Goal: Complete application form

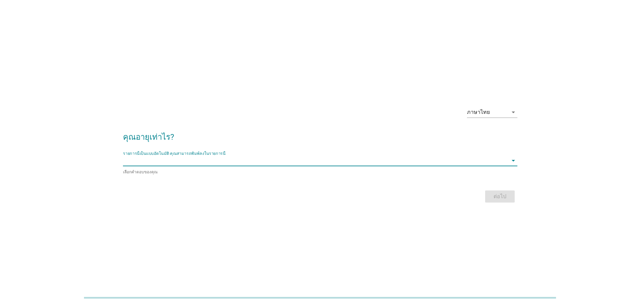
click at [275, 160] on input "รายการนี้เป็นแบบอัตโนมัติ คุณสามารถพิมพ์ลงในรายการนี้" at bounding box center [315, 160] width 385 height 11
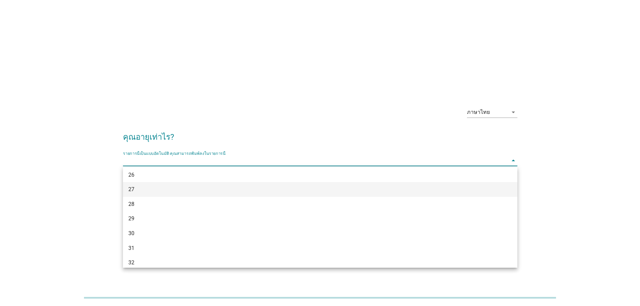
scroll to position [134, 0]
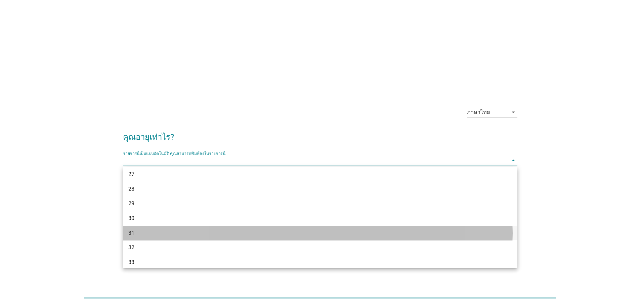
click at [156, 231] on div "31" at bounding box center [304, 233] width 352 height 8
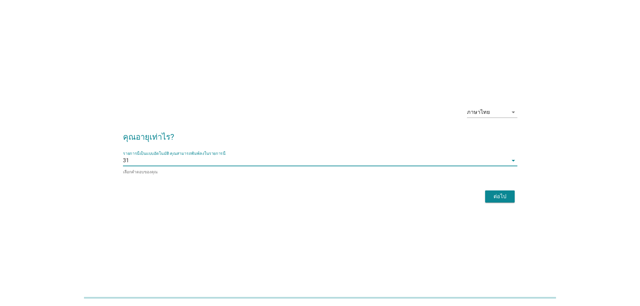
type input "3"
click at [505, 195] on div "ต่อไป" at bounding box center [499, 196] width 19 height 8
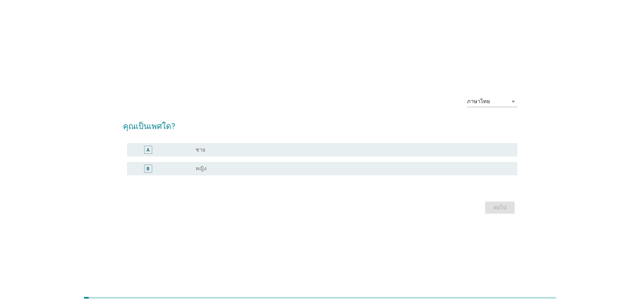
click at [240, 168] on div "radio_button_unchecked หญิง" at bounding box center [350, 168] width 311 height 7
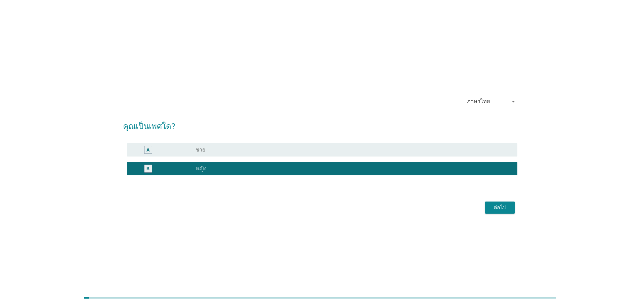
click at [500, 209] on div "ต่อไป" at bounding box center [499, 207] width 19 height 8
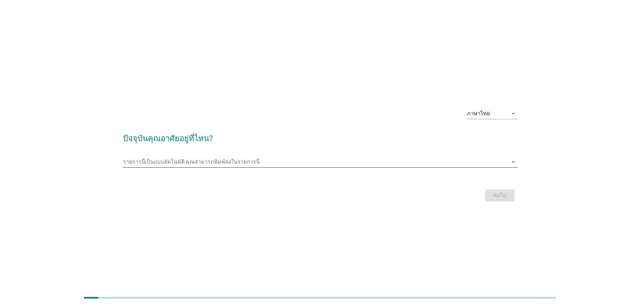
click at [199, 166] on input "รายการนี้เป็นแบบอัตโนมัติ คุณสามารถพิมพ์ลงในรายการนี้" at bounding box center [315, 161] width 385 height 11
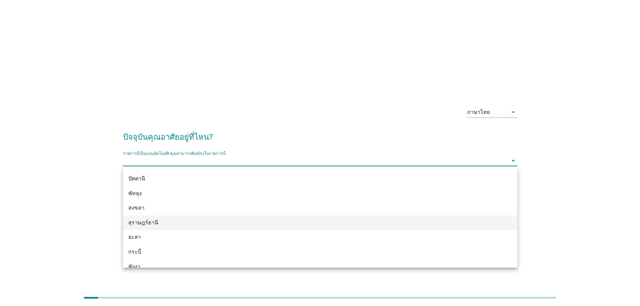
scroll to position [970, 0]
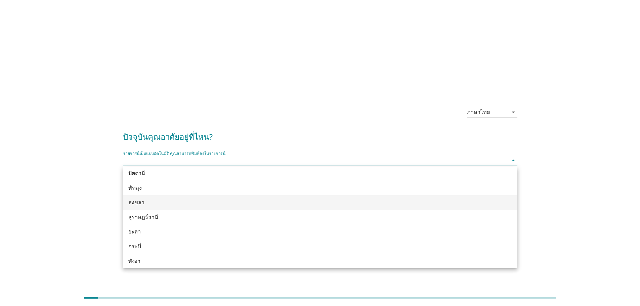
click at [163, 204] on div "สงขลา" at bounding box center [304, 202] width 352 height 8
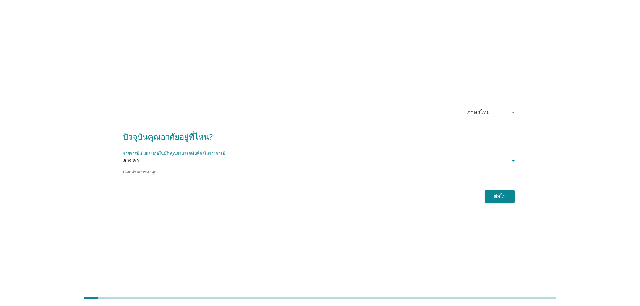
click at [503, 198] on div "ต่อไป" at bounding box center [499, 196] width 19 height 8
